Goal: Find specific page/section: Find specific page/section

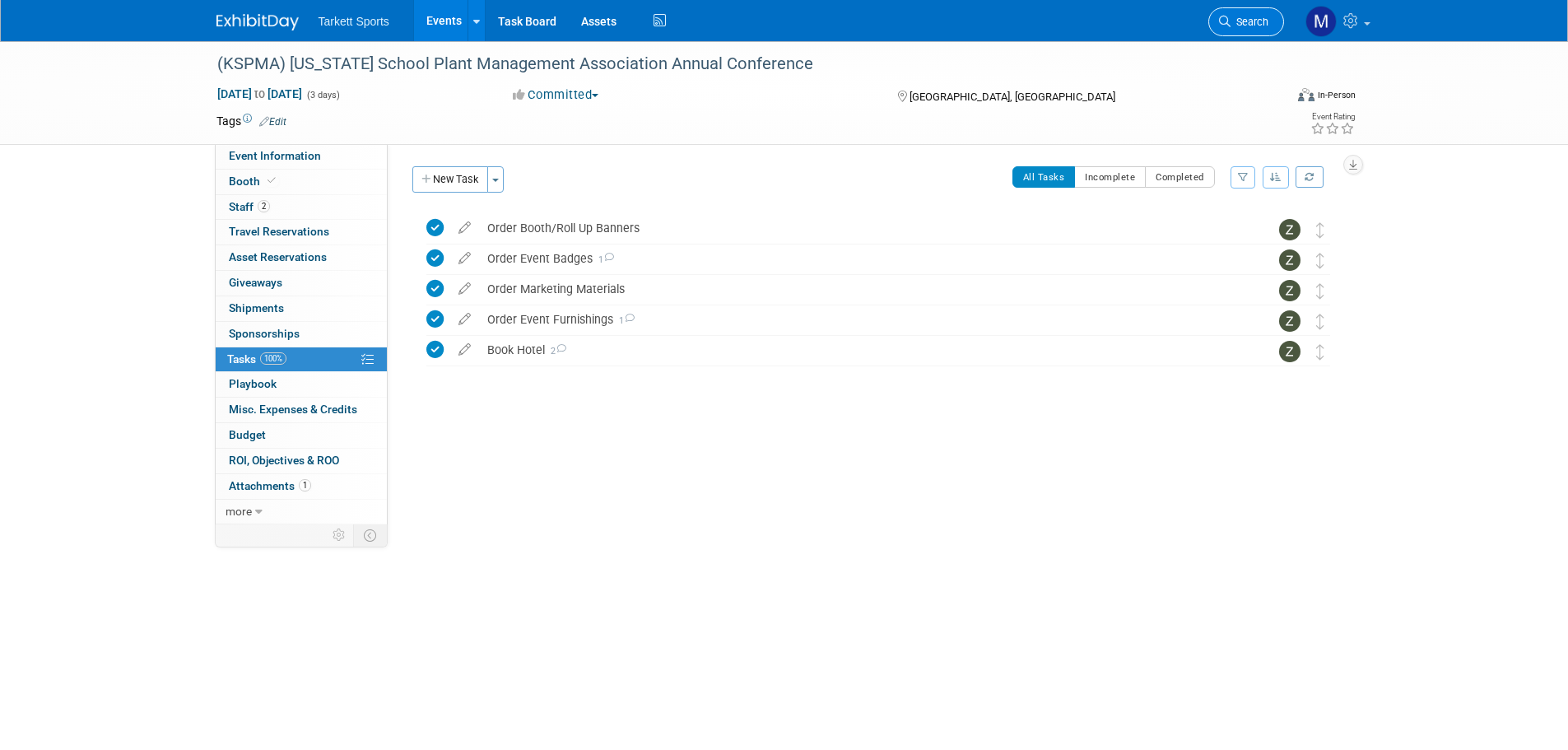
click at [1228, 19] on icon at bounding box center [1224, 21] width 11 height 11
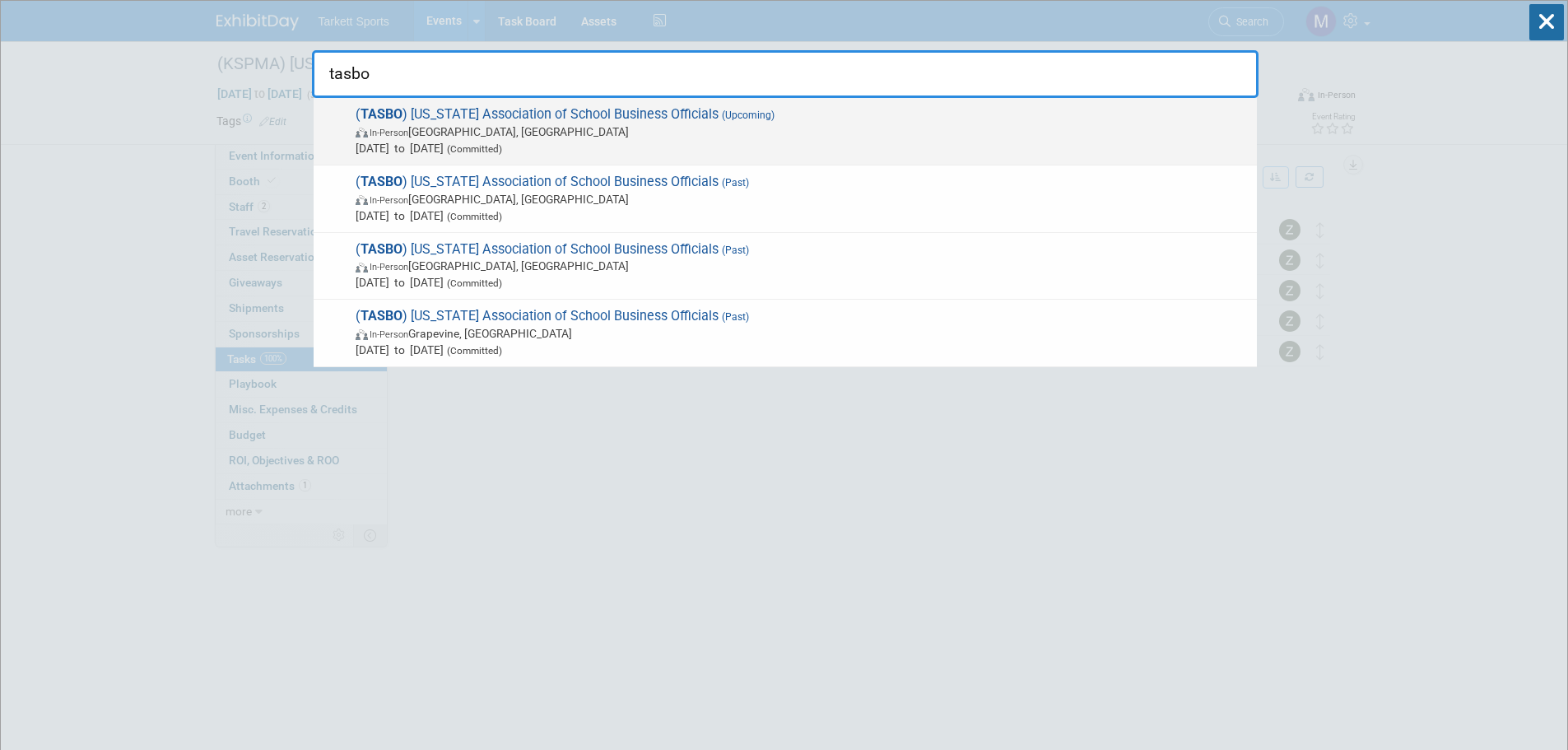
type input "tasbo"
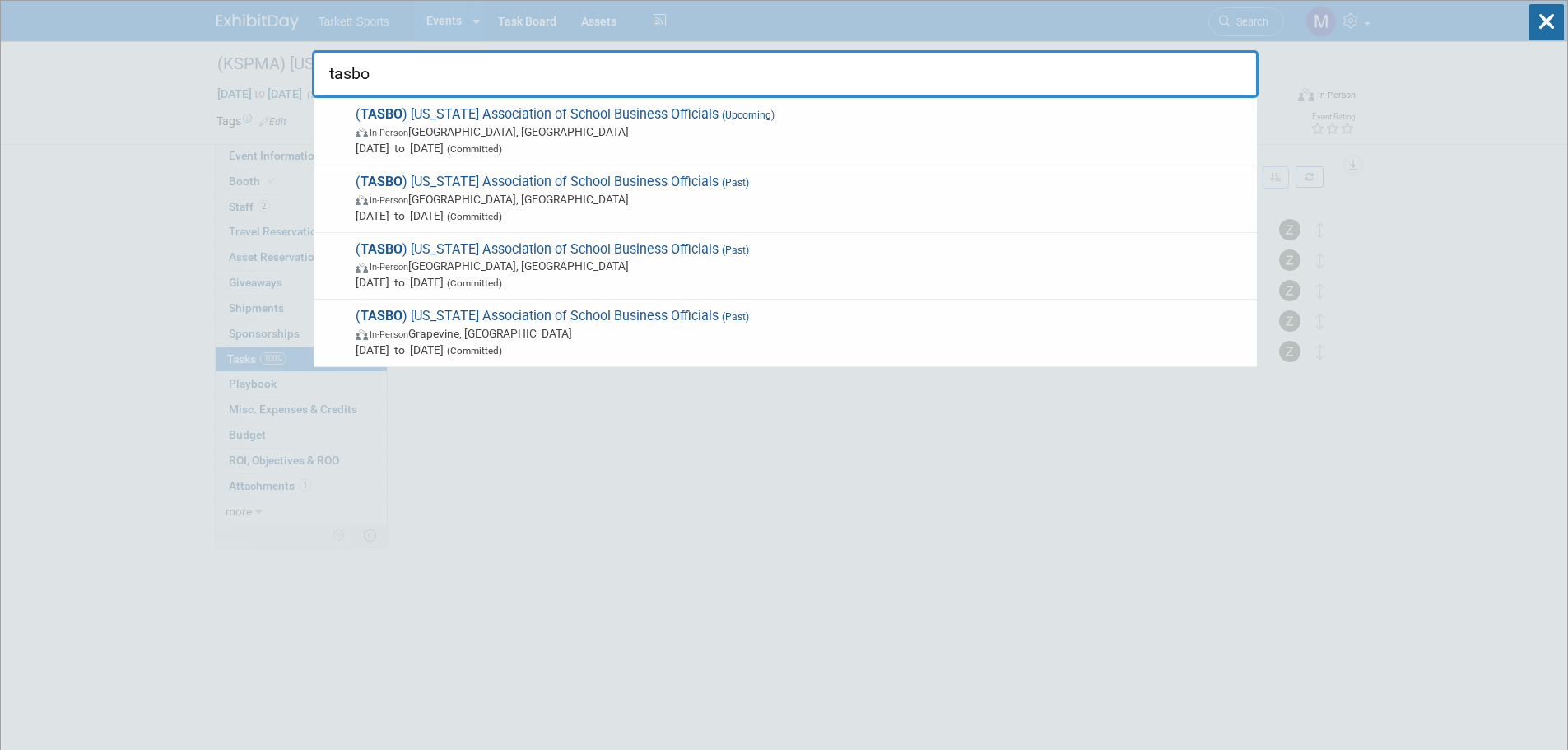
click at [604, 135] on span "In-Person Murfreesboro, [GEOGRAPHIC_DATA]" at bounding box center [802, 132] width 893 height 17
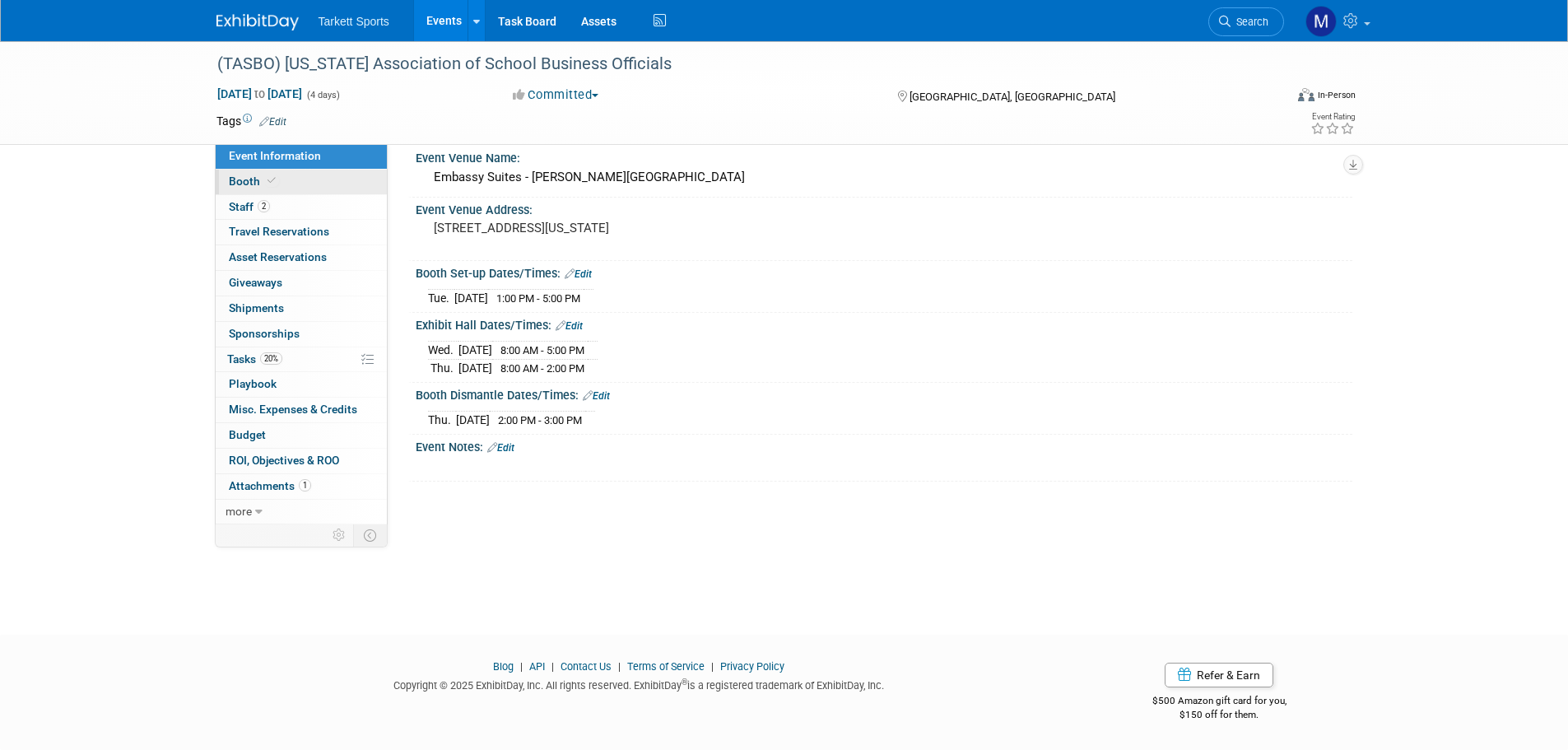
click at [332, 184] on link "Booth" at bounding box center [302, 182] width 172 height 25
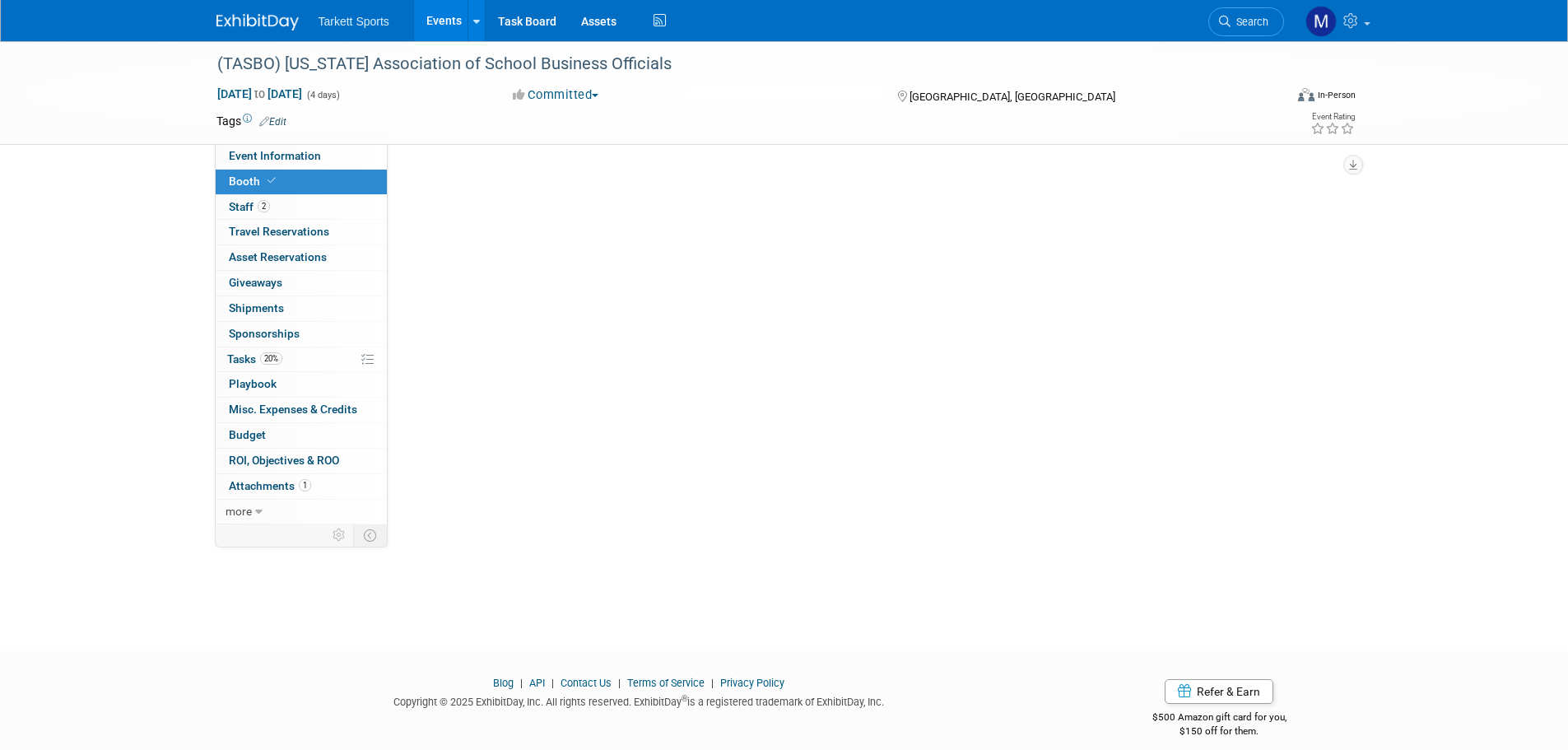
select select "Indoor"
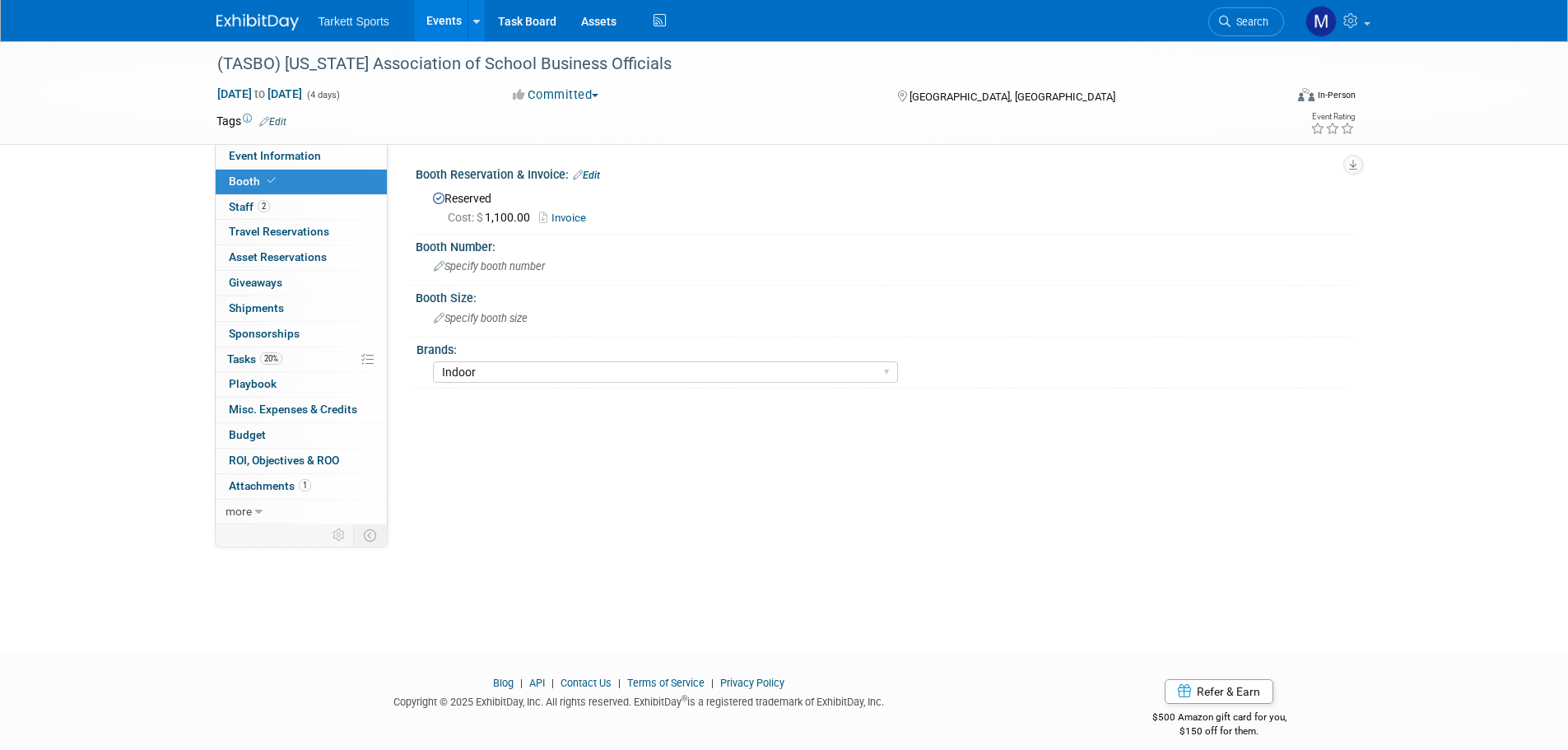
click at [568, 215] on link "Invoice" at bounding box center [566, 218] width 55 height 12
